Goal: Information Seeking & Learning: Learn about a topic

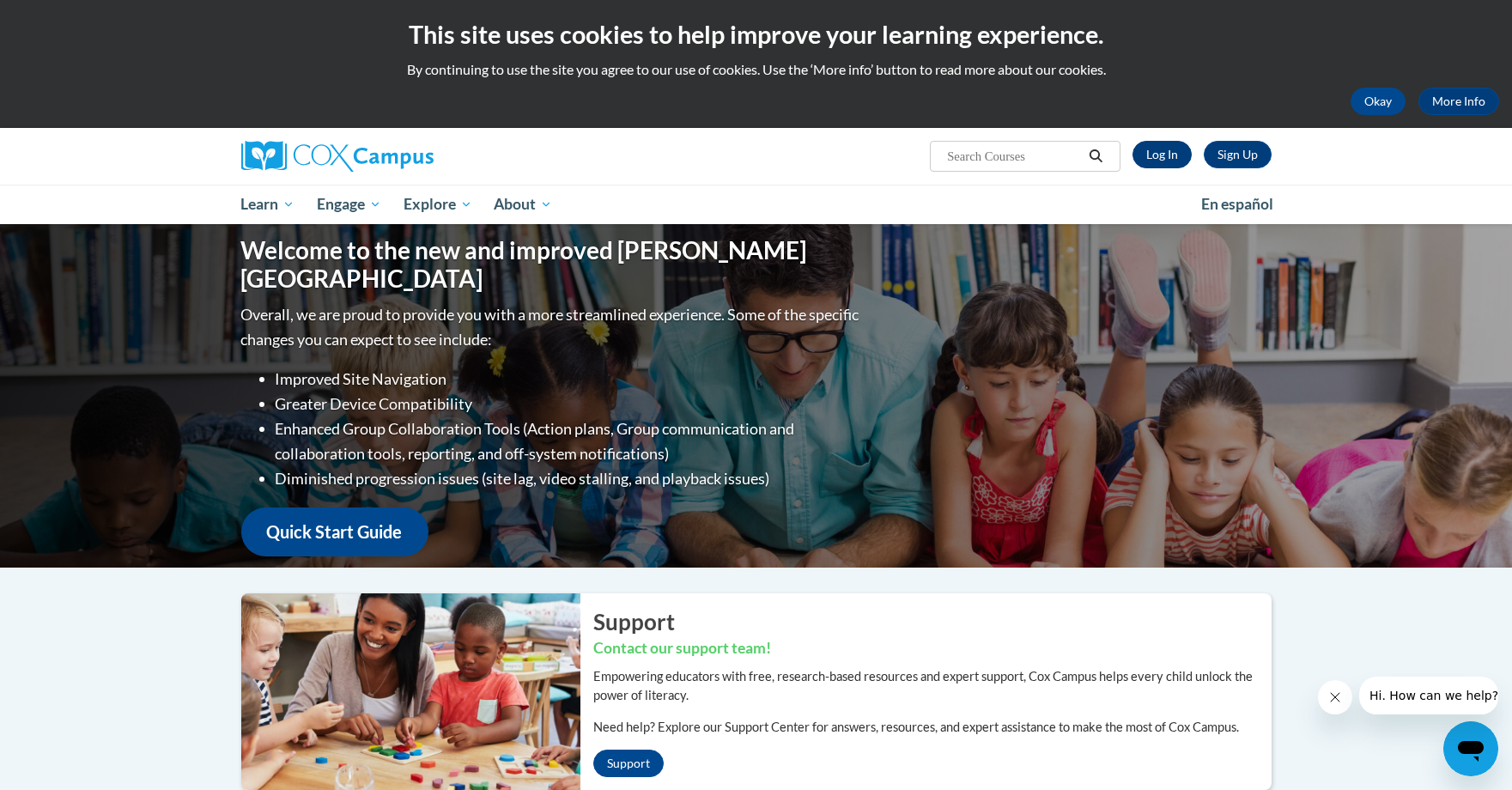
click at [1167, 161] on link "Log In" at bounding box center [1163, 154] width 59 height 28
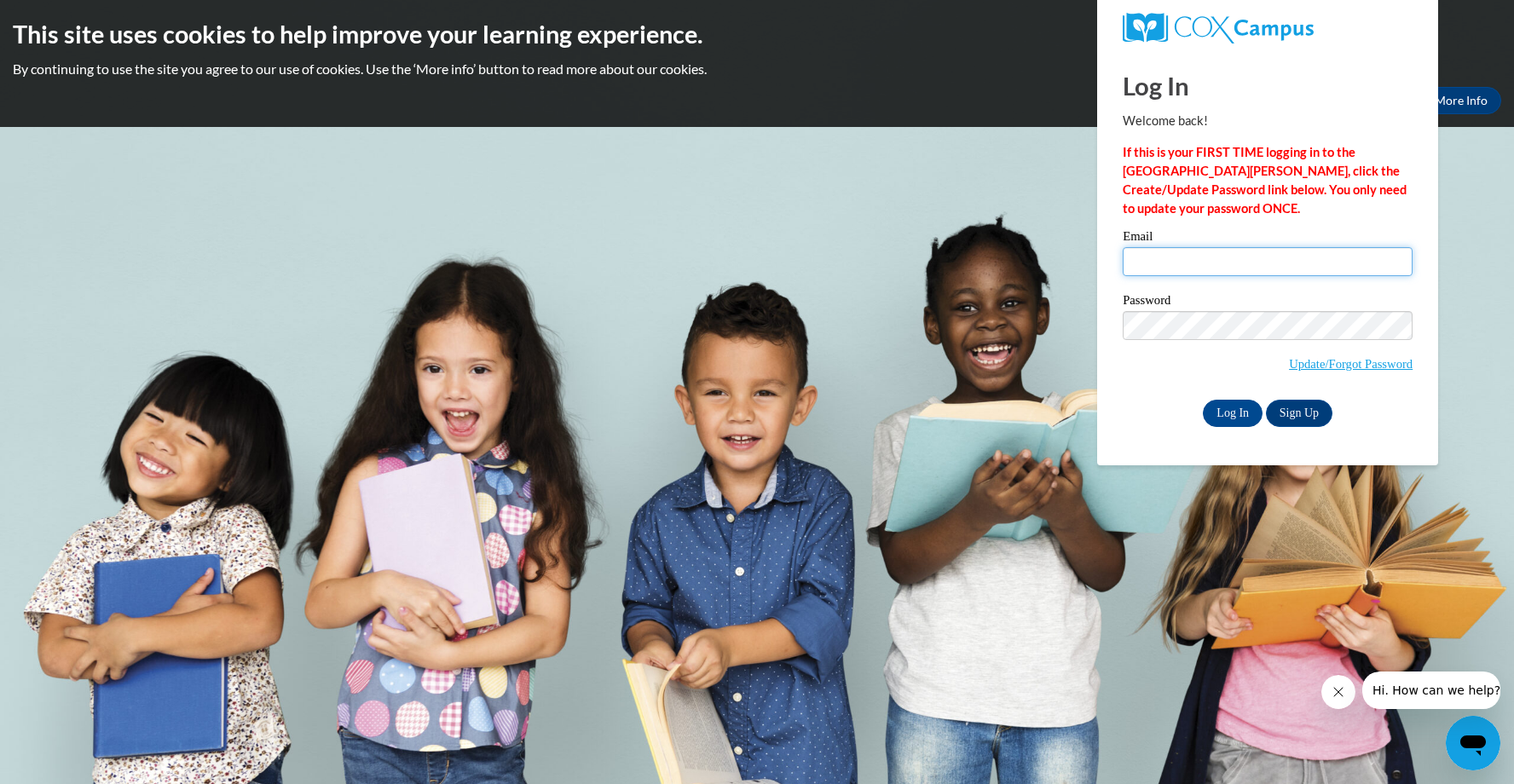
type input "Cpolk10@students.kennesaw.edu"
click at [1231, 410] on input "Log In" at bounding box center [1232, 413] width 60 height 28
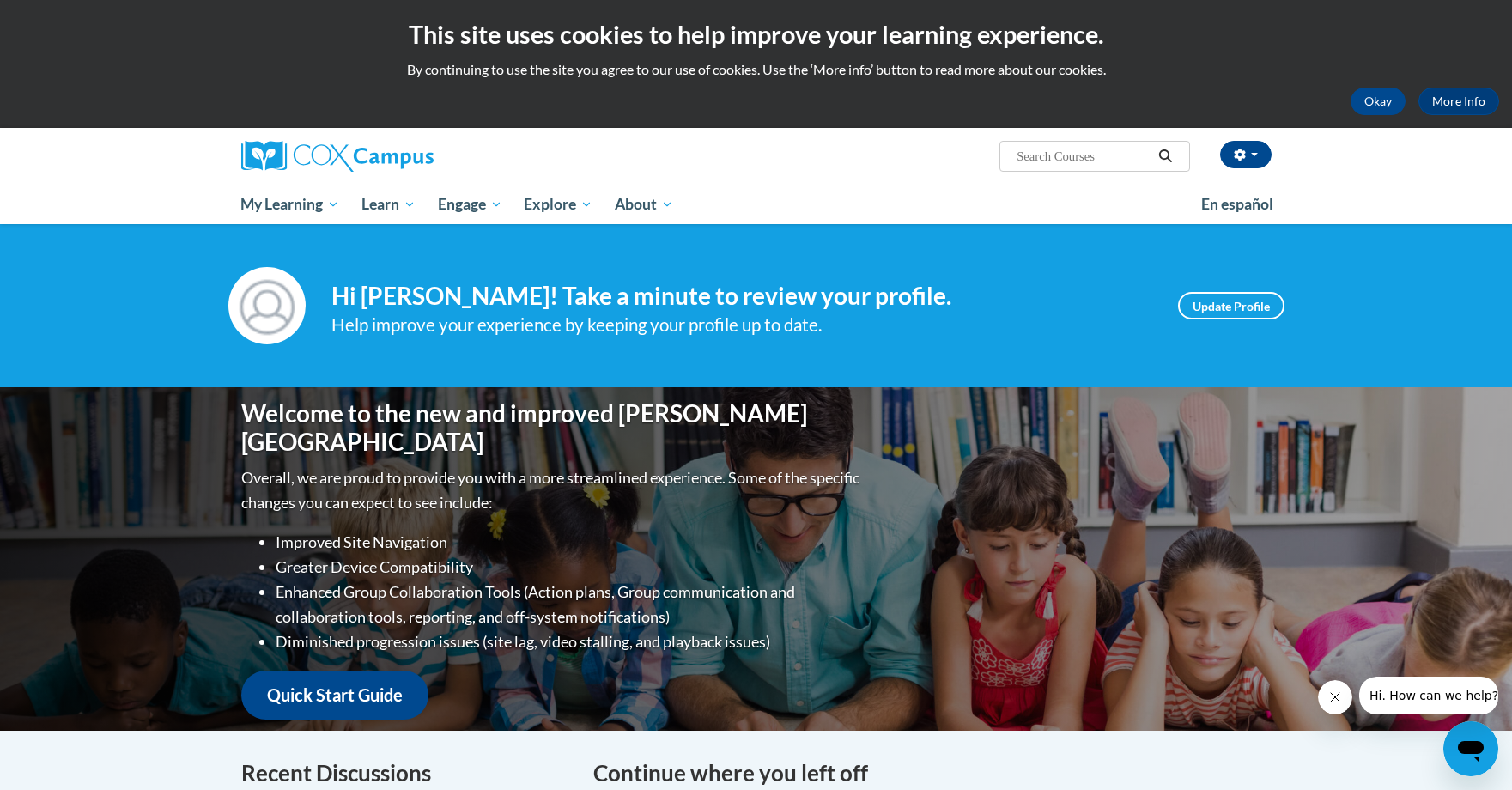
click at [1128, 159] on input "Search..." at bounding box center [1084, 156] width 138 height 21
type input "driven instructions"
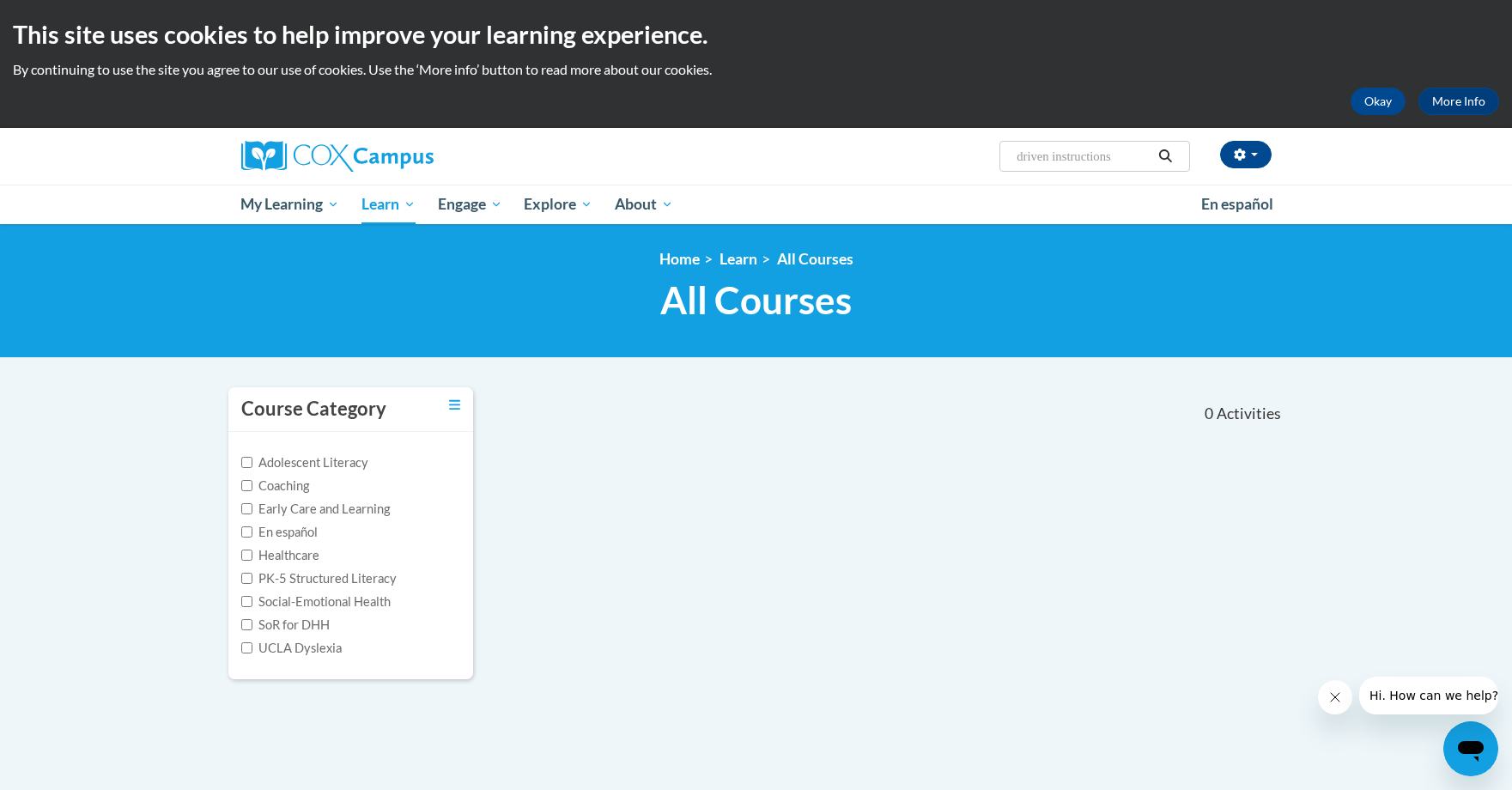
click at [1018, 154] on input "driven instructions" at bounding box center [1084, 156] width 138 height 21
type input "Data driven instructions"
click at [1048, 157] on input "Data driven instructions" at bounding box center [1084, 156] width 138 height 21
click at [1049, 157] on input "Data driven instructions" at bounding box center [1084, 156] width 138 height 21
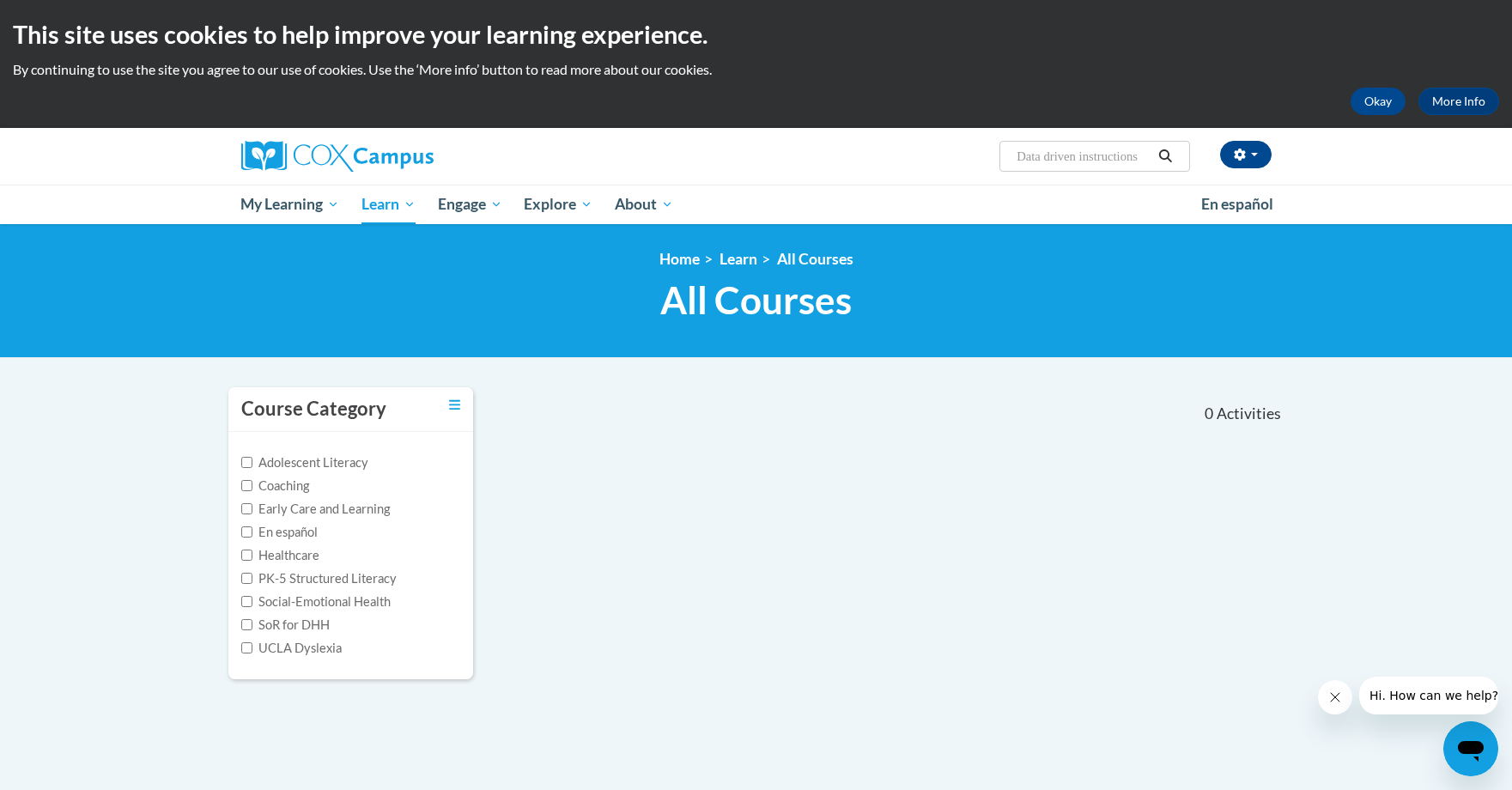
click at [1049, 160] on input "Data driven instructions" at bounding box center [1084, 156] width 138 height 21
click at [1052, 154] on input "Data driven instructions" at bounding box center [1084, 156] width 138 height 21
click at [1089, 157] on input "Data Driven instructions" at bounding box center [1084, 156] width 138 height 21
drag, startPoint x: 1150, startPoint y: 164, endPoint x: 1047, endPoint y: 151, distance: 103.8
click at [1047, 151] on input "Data Driven nstructions" at bounding box center [1084, 156] width 138 height 21
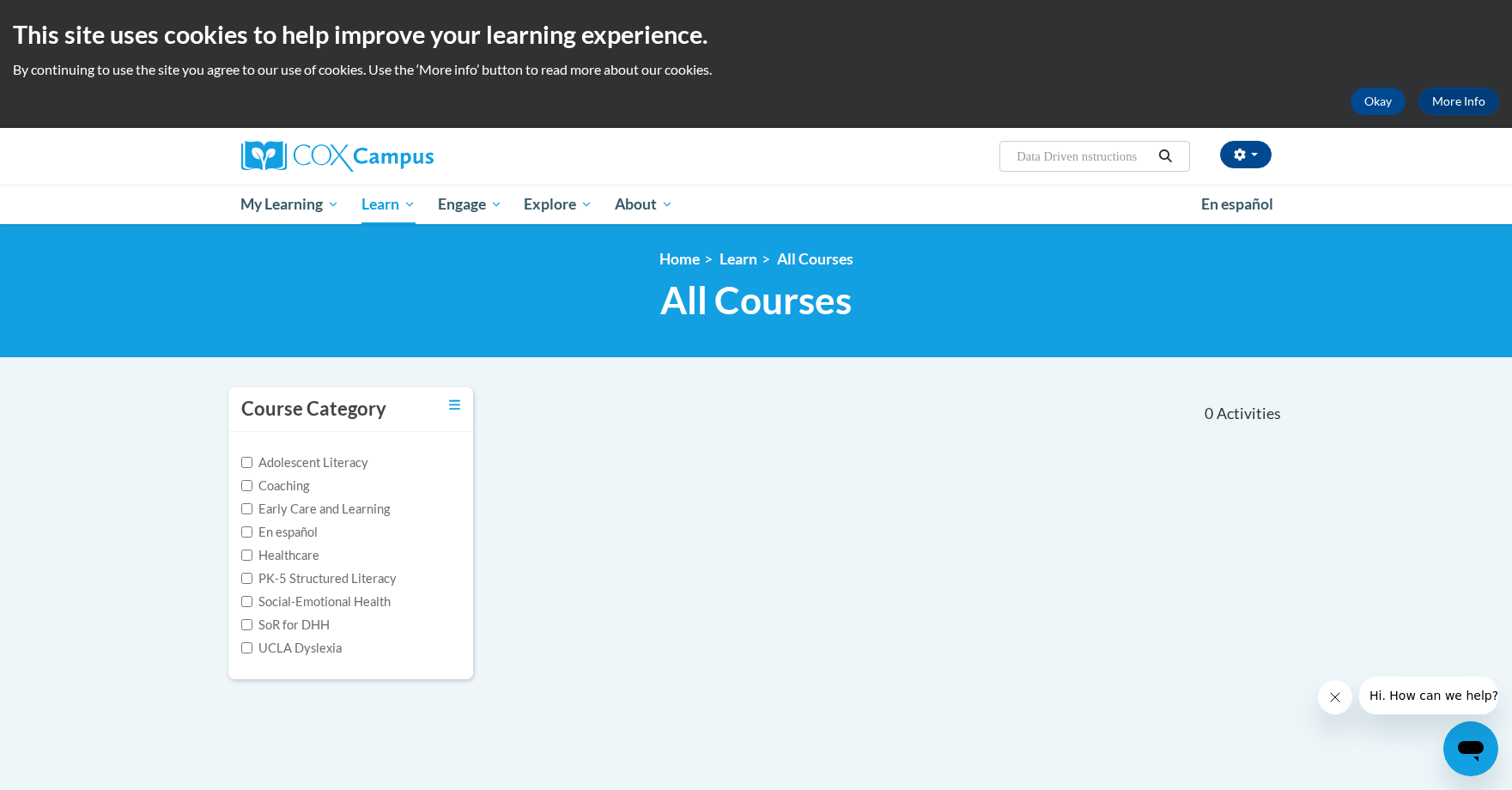
type input "Data"
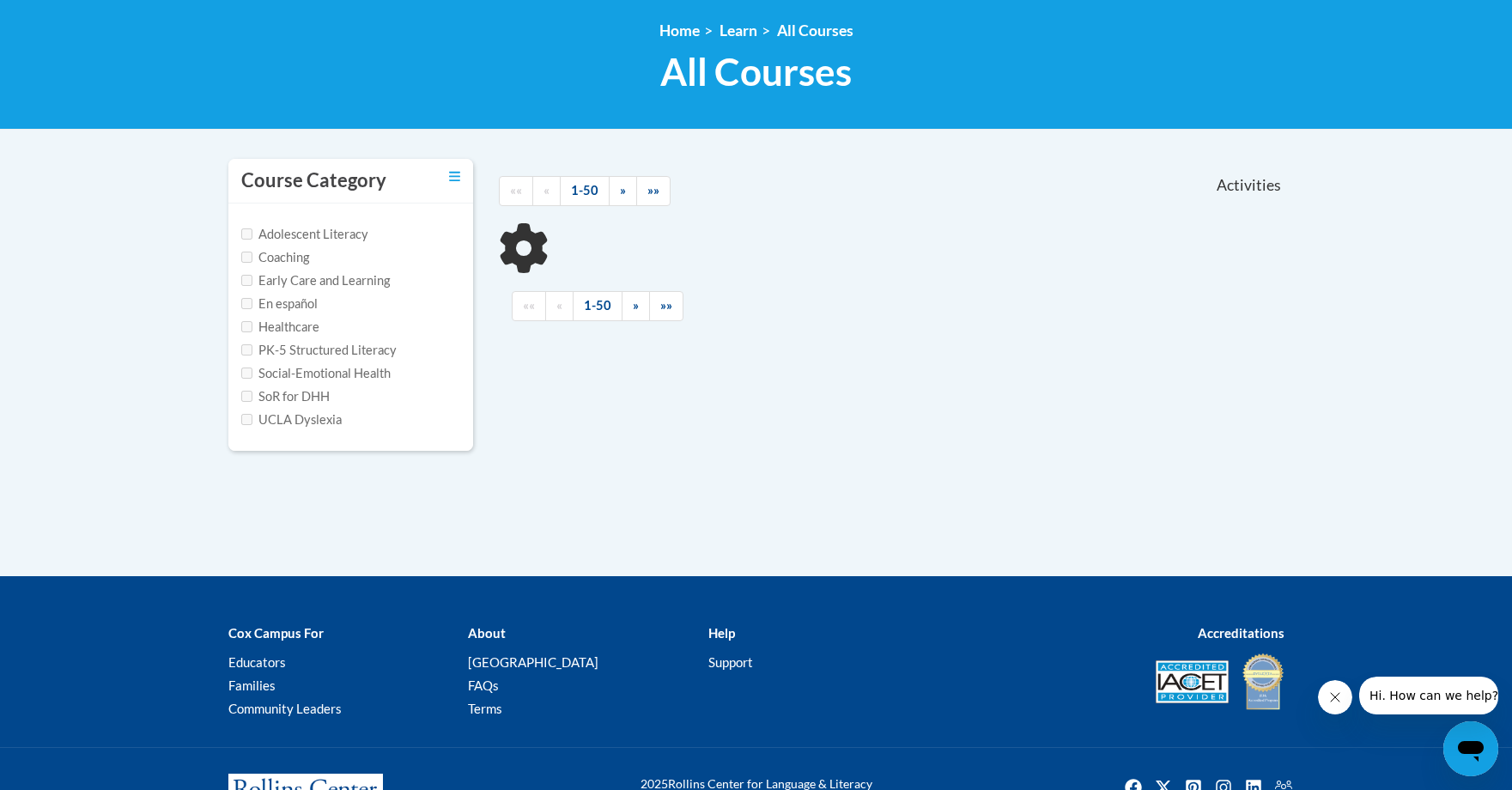
scroll to position [230, 0]
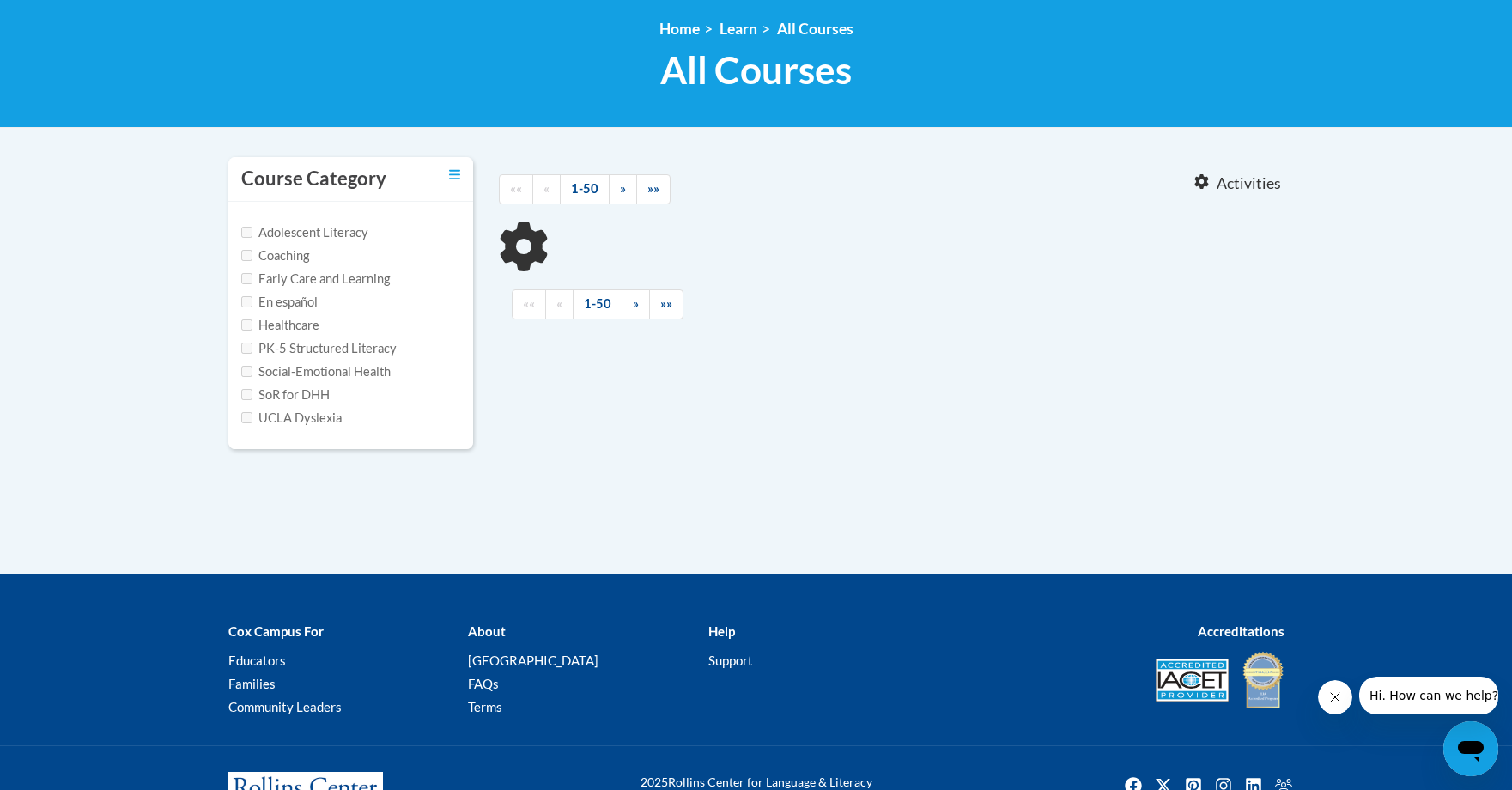
type input "Data"
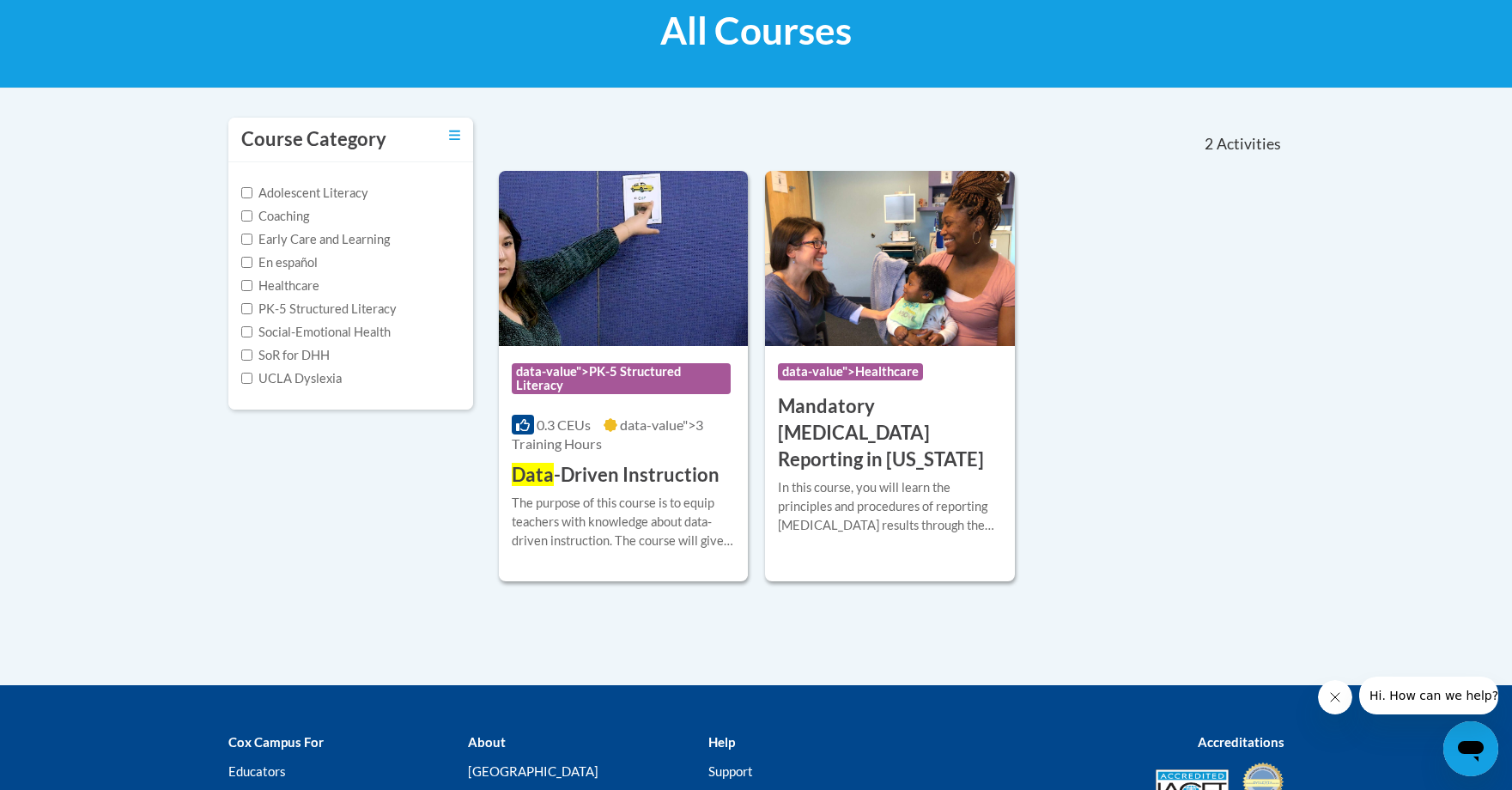
scroll to position [271, 0]
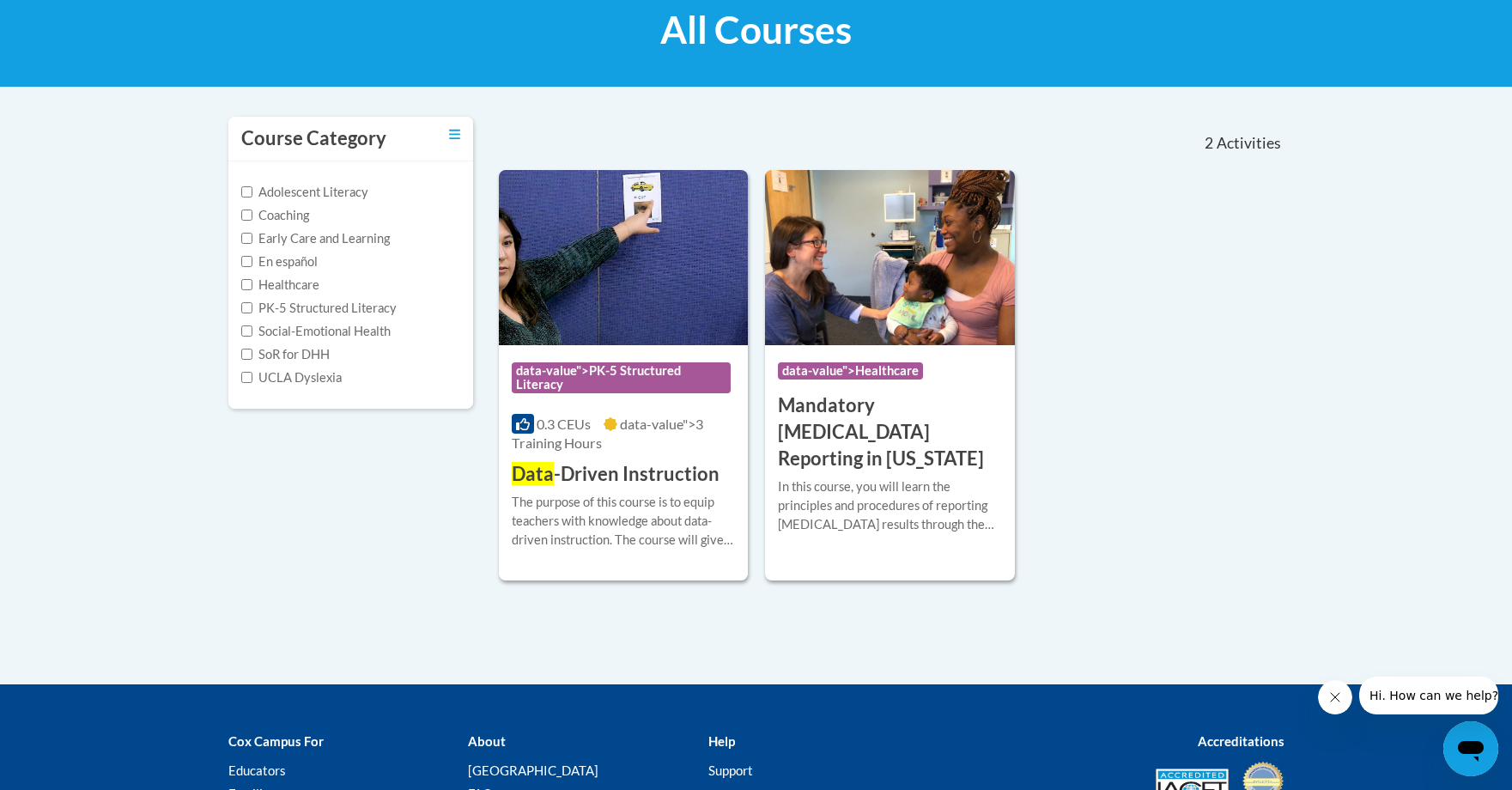
click at [634, 448] on div "0.3 CEUs data-value">3 Training Hours" at bounding box center [624, 434] width 224 height 38
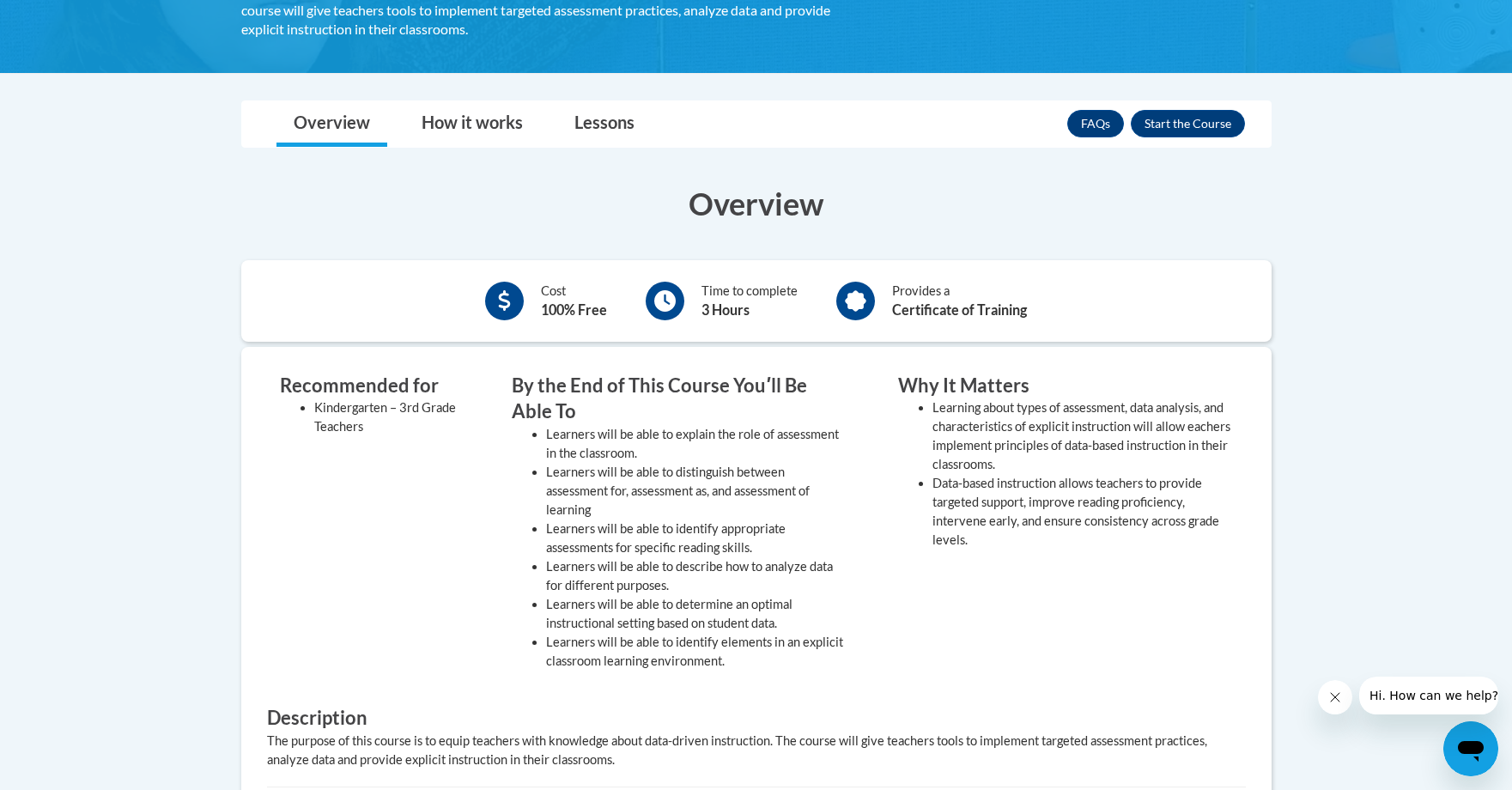
scroll to position [372, 0]
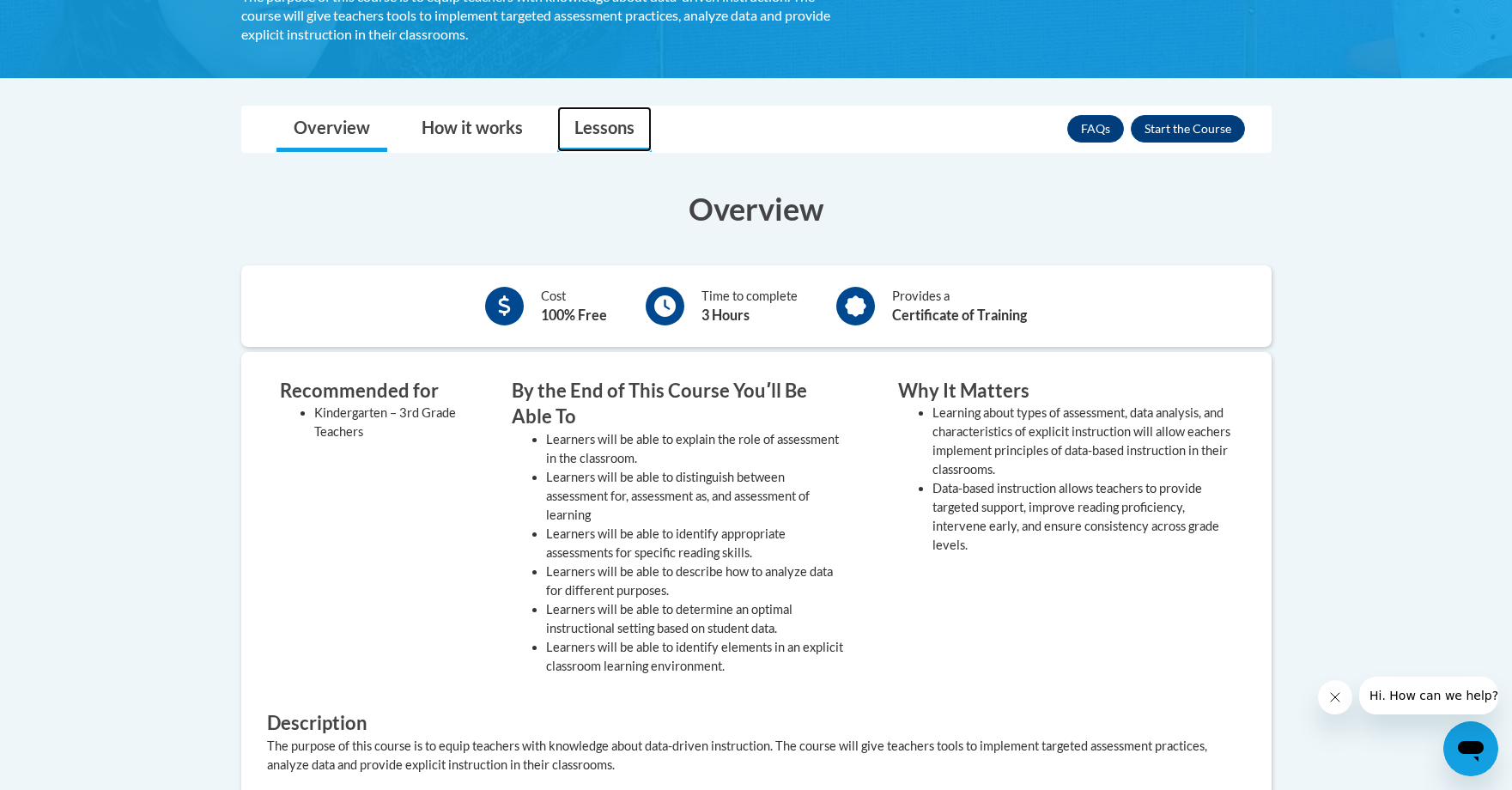
click at [634, 133] on link "Lessons" at bounding box center [604, 129] width 94 height 46
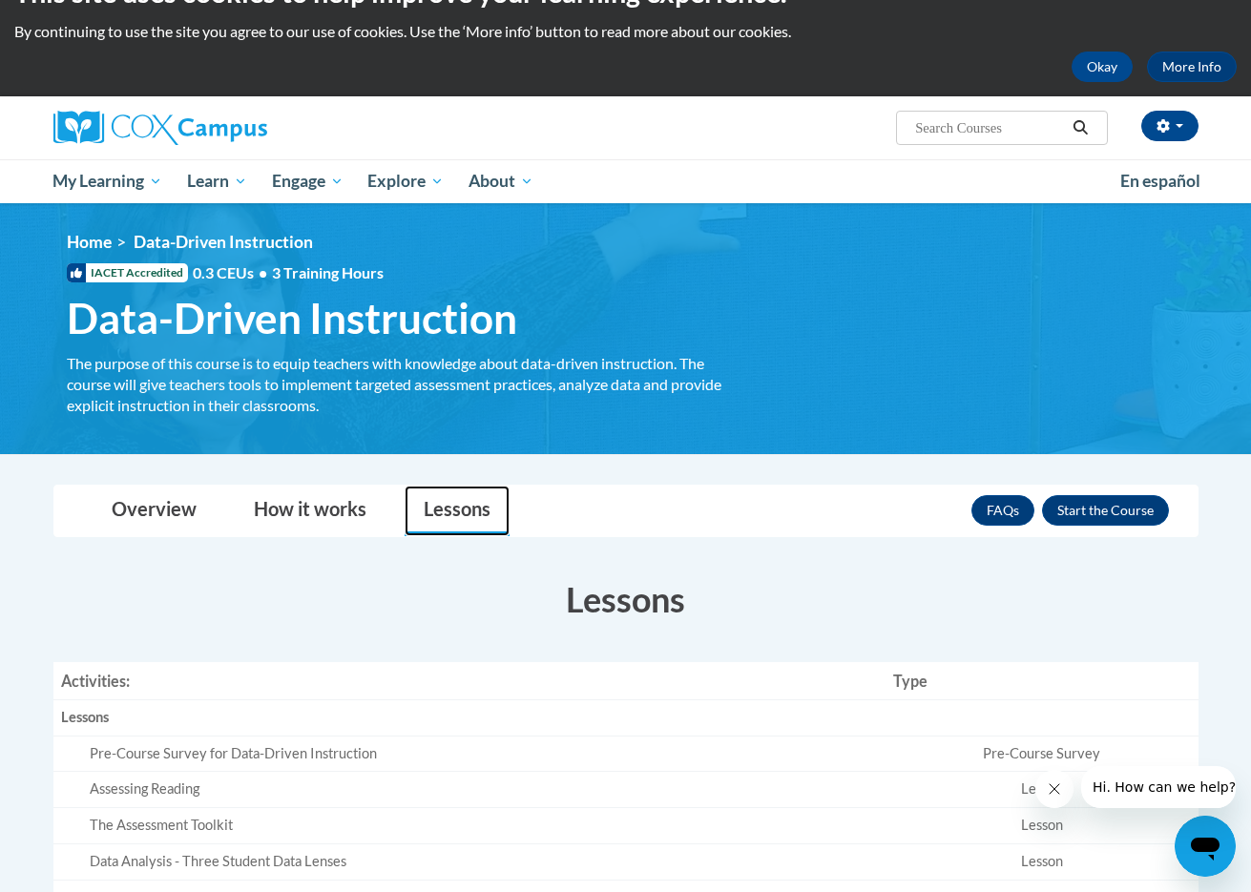
scroll to position [47, 0]
